Goal: Entertainment & Leisure: Consume media (video, audio)

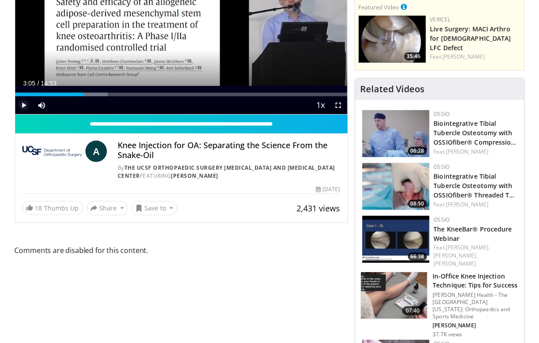
click at [21, 104] on span "Video Player" at bounding box center [24, 105] width 18 height 18
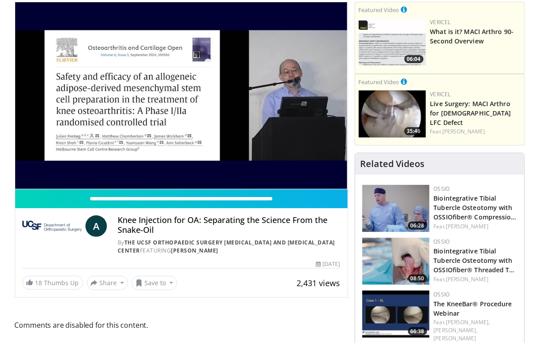
scroll to position [66, 0]
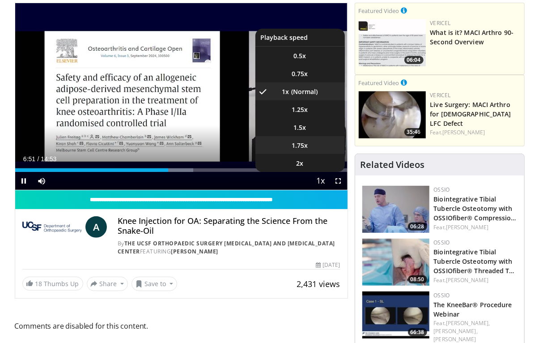
click at [308, 146] on span "1.75x" at bounding box center [300, 145] width 16 height 9
click at [294, 123] on span "1.5x" at bounding box center [300, 127] width 13 height 9
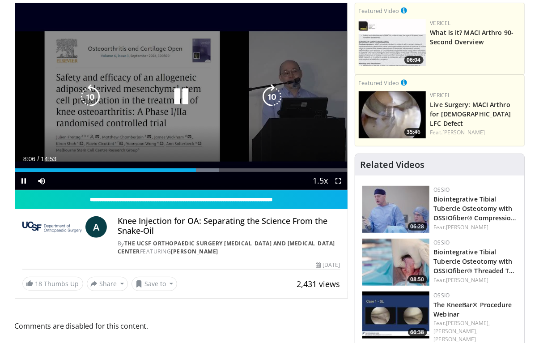
click at [182, 98] on icon "Video Player" at bounding box center [181, 96] width 25 height 25
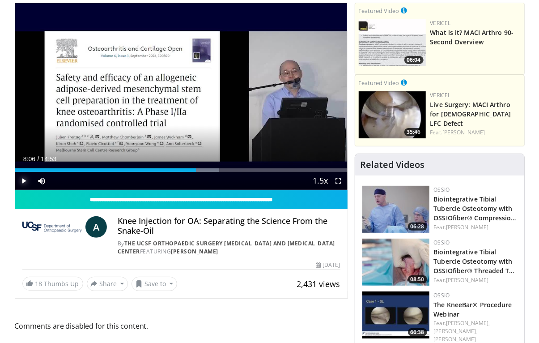
click at [26, 184] on span "Video Player" at bounding box center [24, 181] width 18 height 18
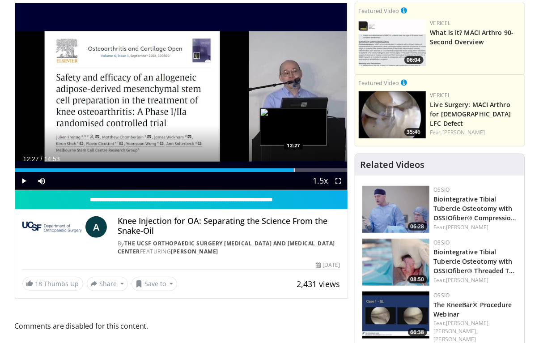
click at [293, 167] on div "Loaded : 84.07% 12:27 12:27" at bounding box center [181, 167] width 332 height 8
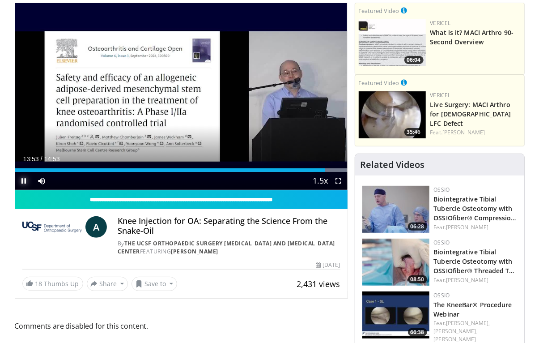
click at [21, 181] on span "Video Player" at bounding box center [24, 181] width 18 height 18
